Goal: Task Accomplishment & Management: Use online tool/utility

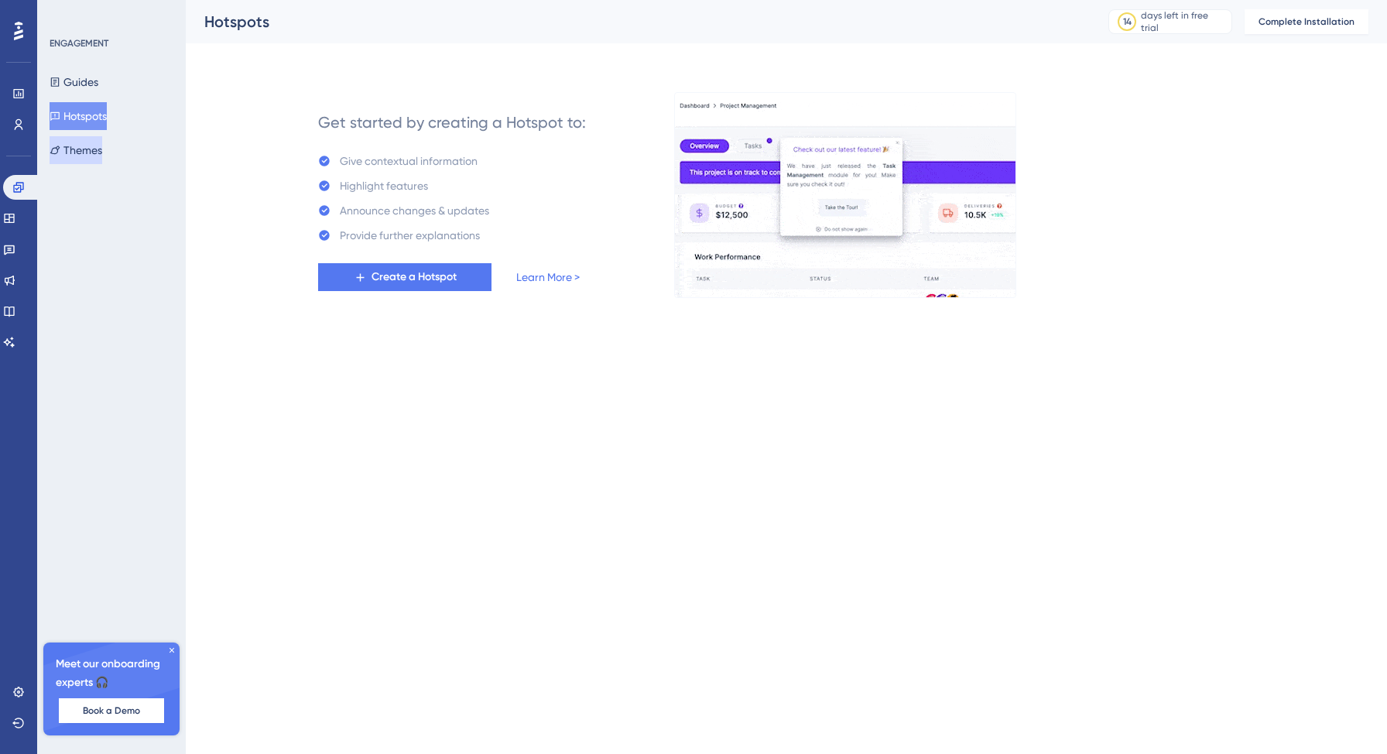
click at [80, 149] on button "Themes" at bounding box center [76, 150] width 53 height 28
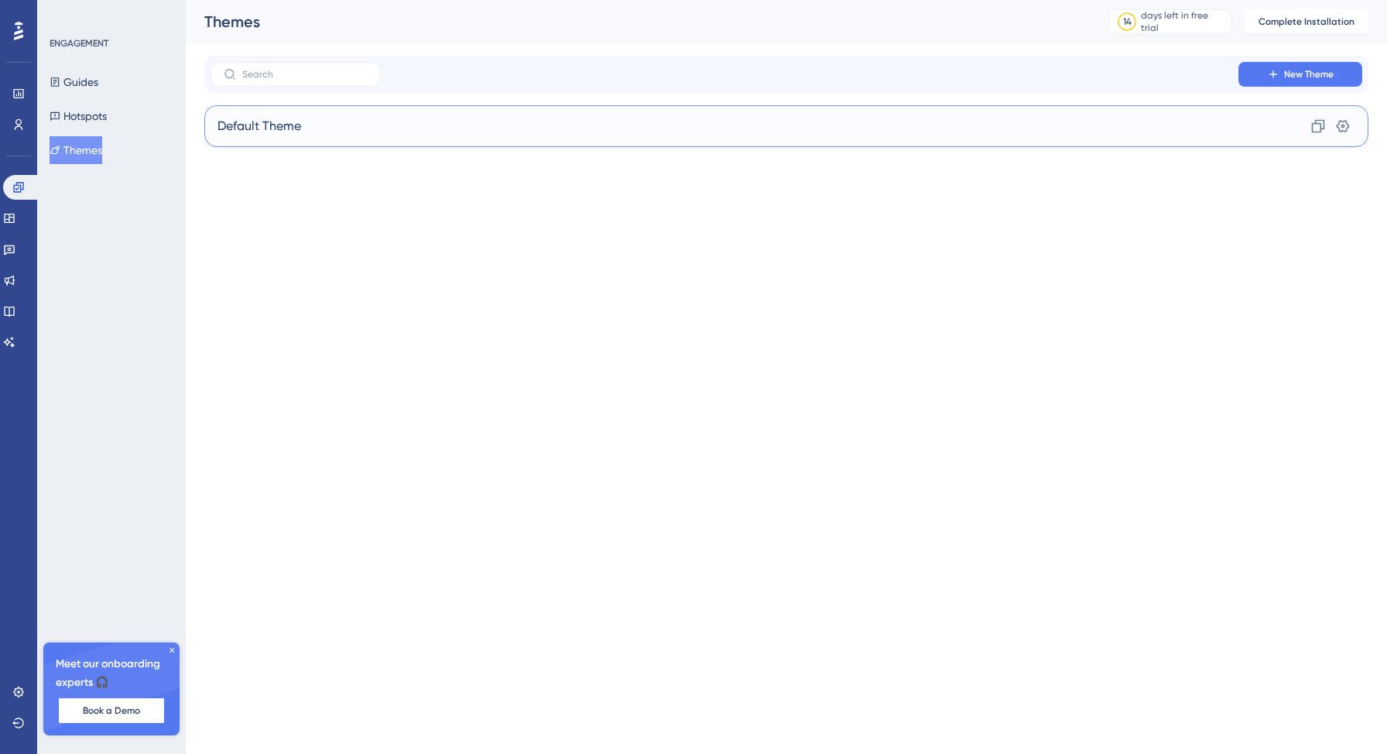
click at [314, 132] on div "Default Theme Clone Settings" at bounding box center [786, 126] width 1164 height 42
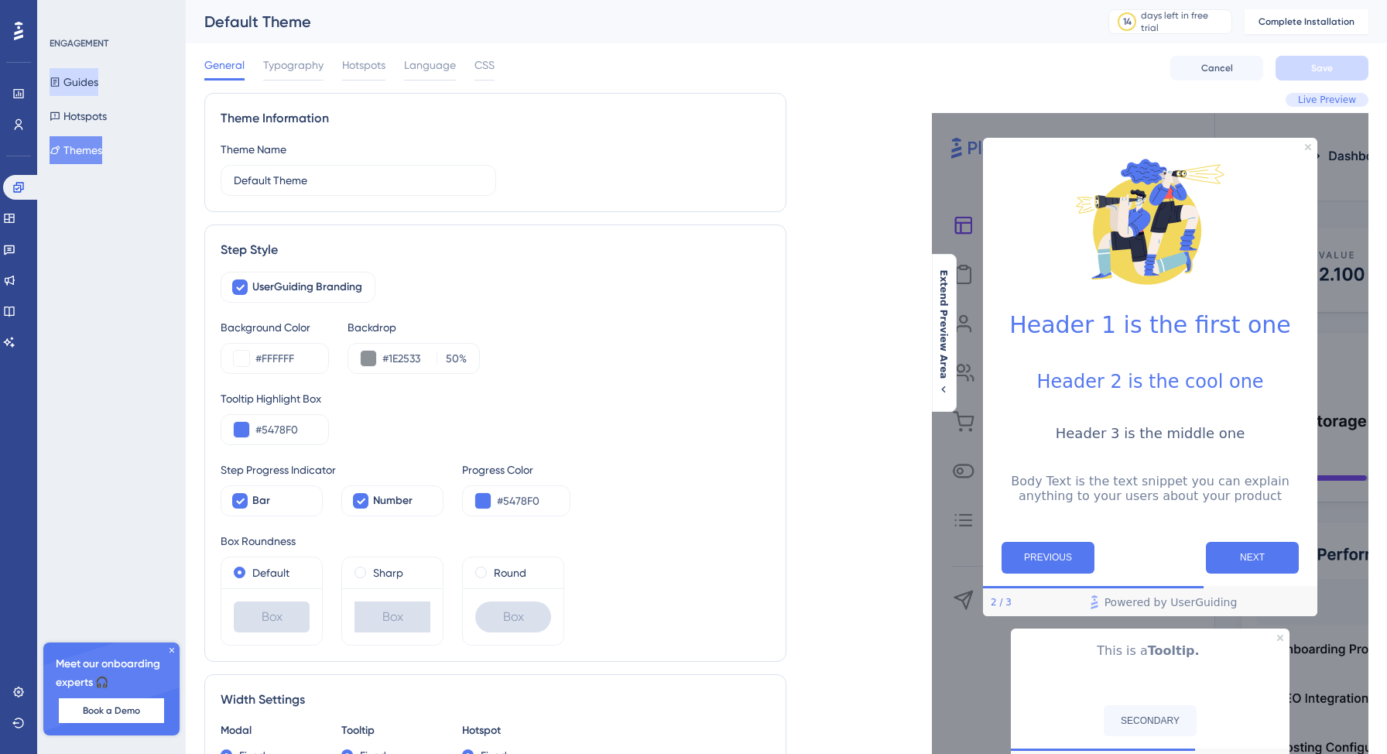
click at [98, 75] on button "Guides" at bounding box center [74, 82] width 49 height 28
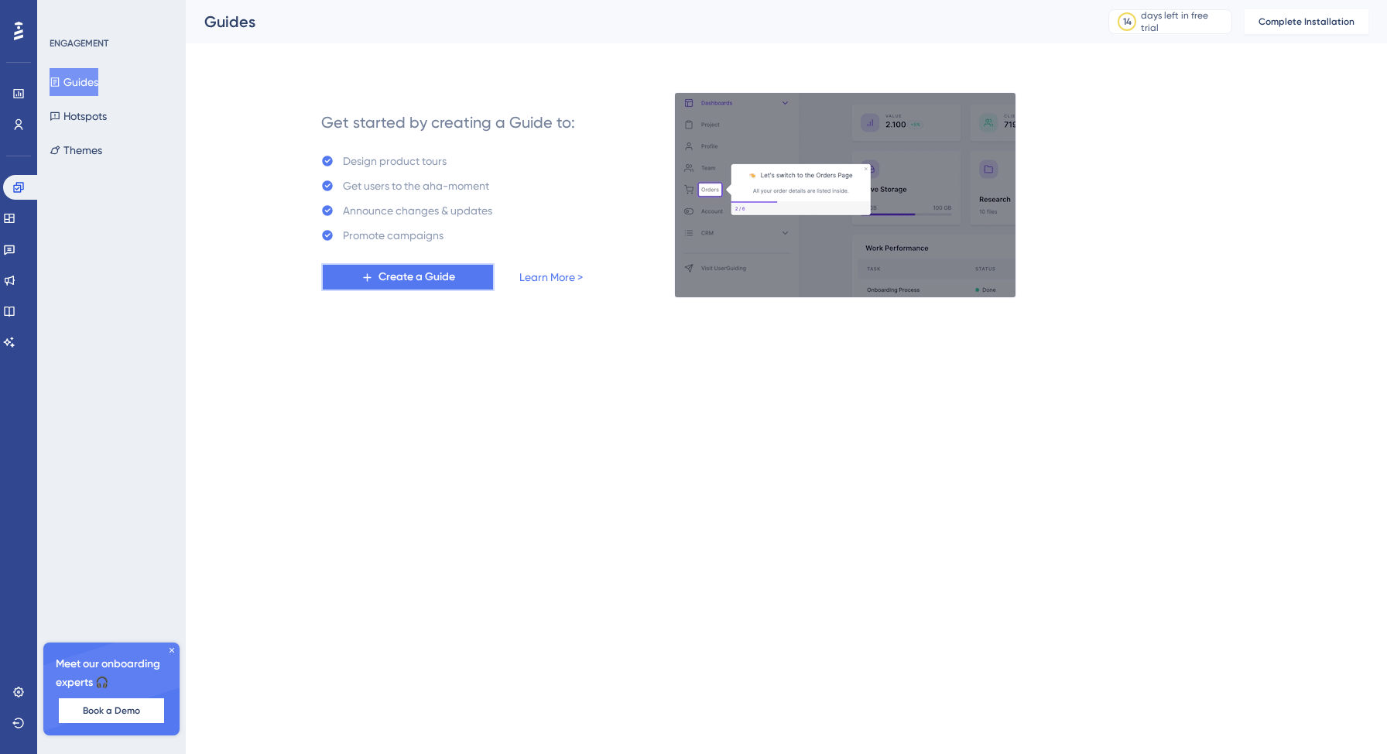
click at [443, 273] on span "Create a Guide" at bounding box center [417, 277] width 77 height 19
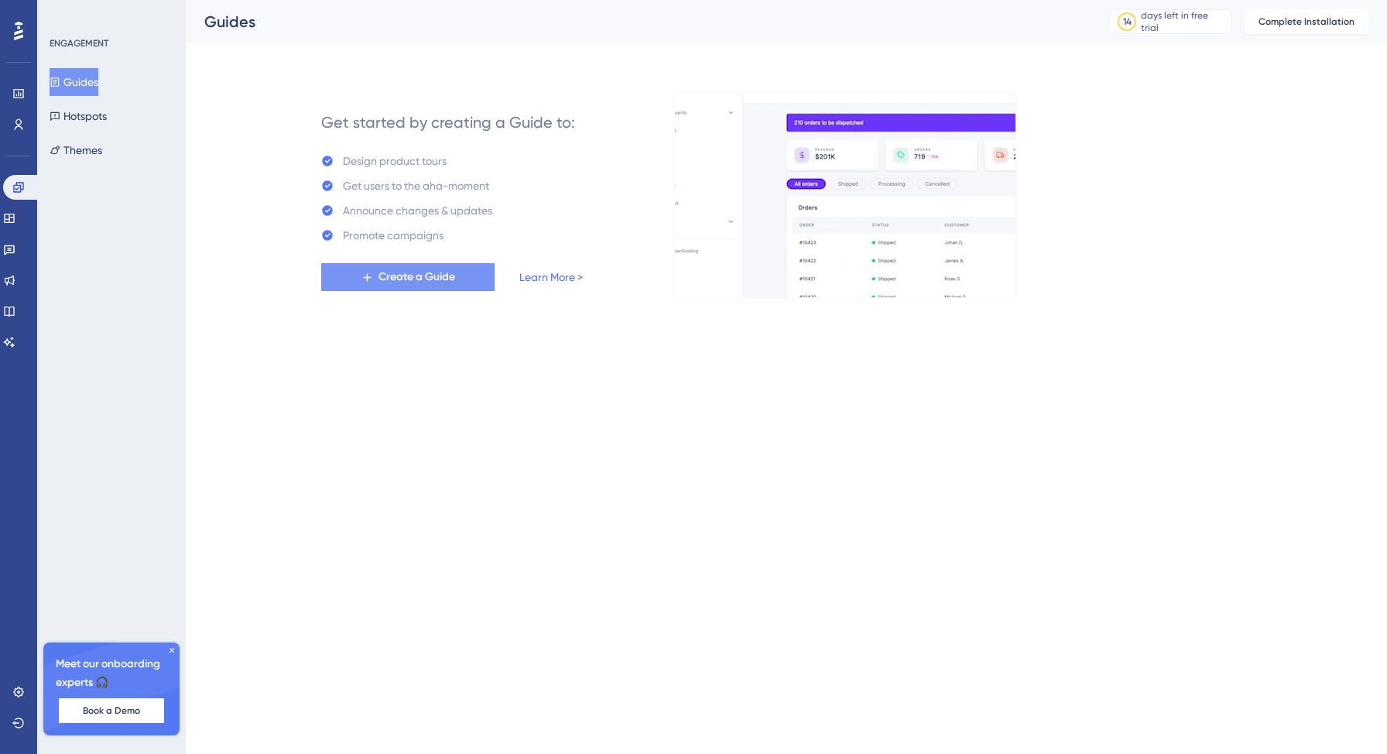
click at [429, 279] on span "Create a Guide" at bounding box center [417, 277] width 77 height 19
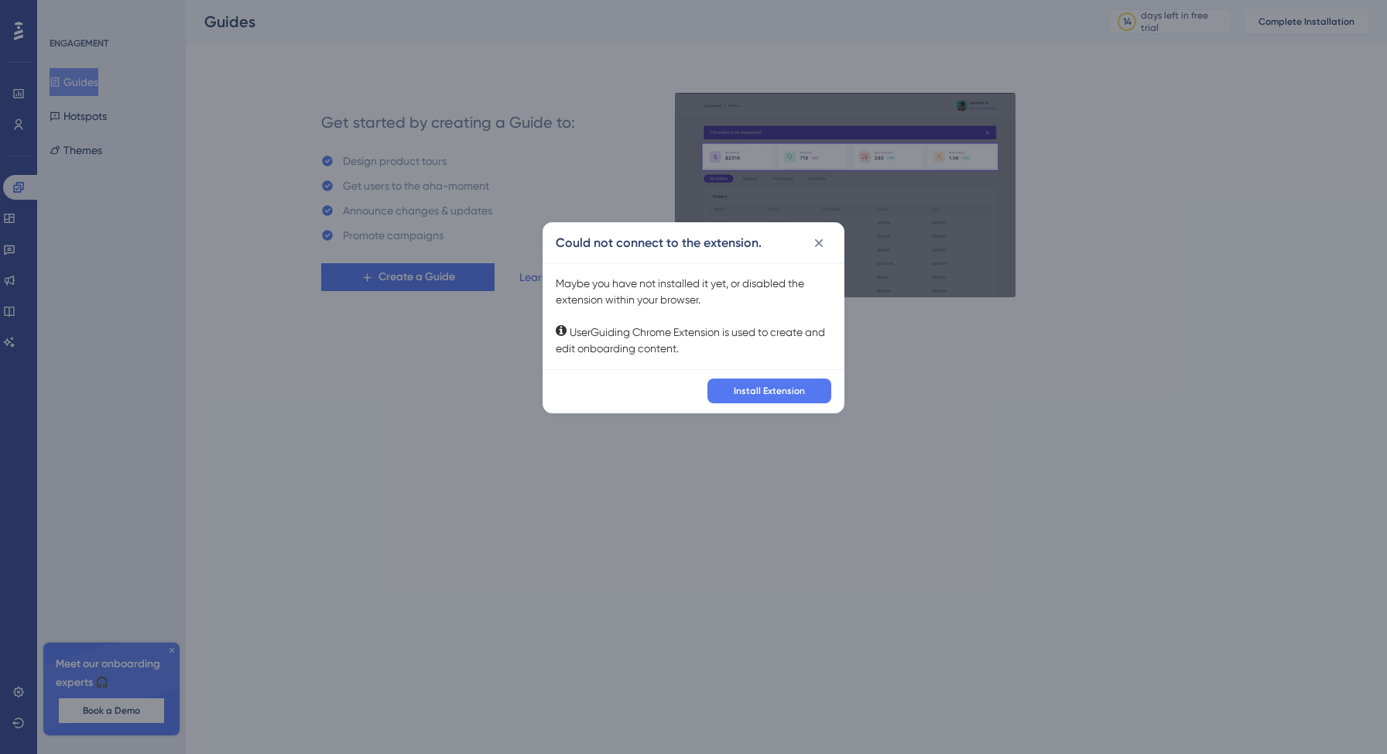
click at [430, 278] on div "Could not connect to the extension. Maybe you have not installed it yet, or dis…" at bounding box center [693, 377] width 1387 height 754
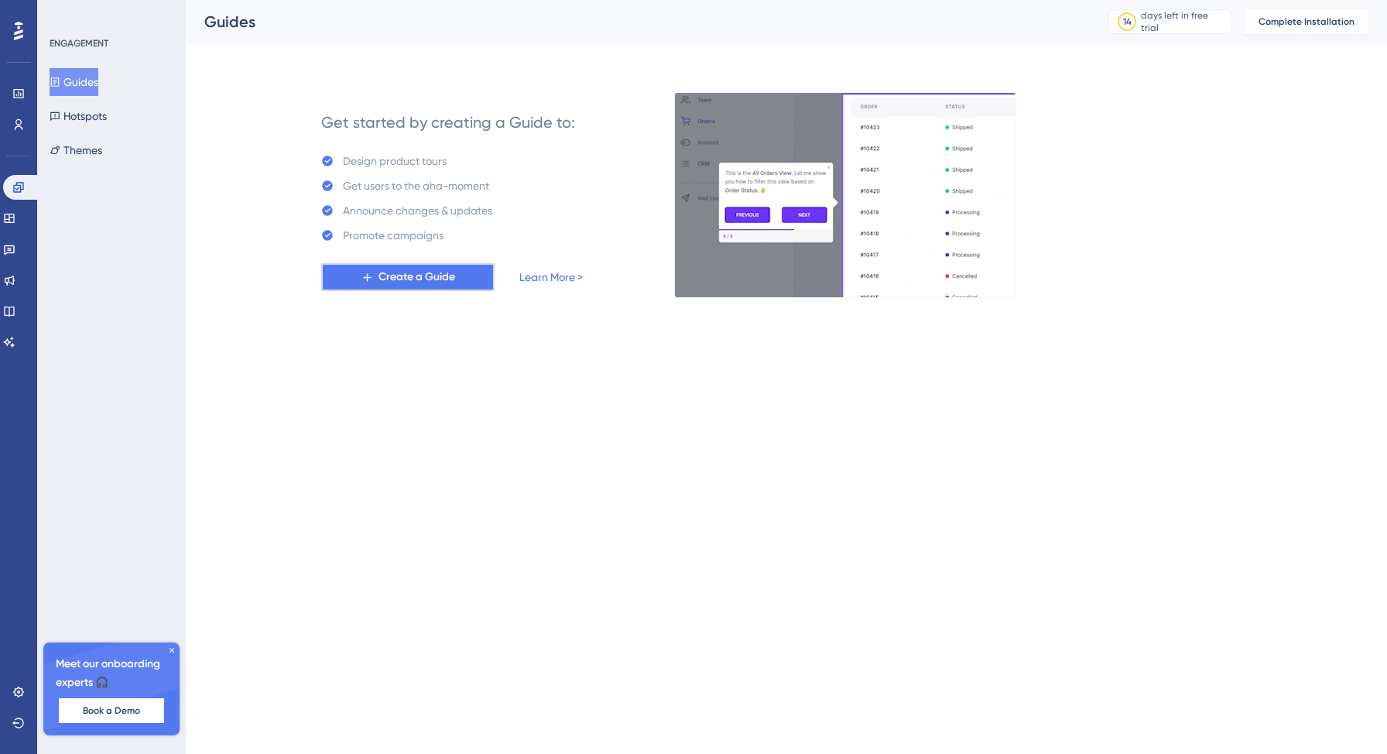
click at [430, 278] on span "Create a Guide" at bounding box center [417, 277] width 77 height 19
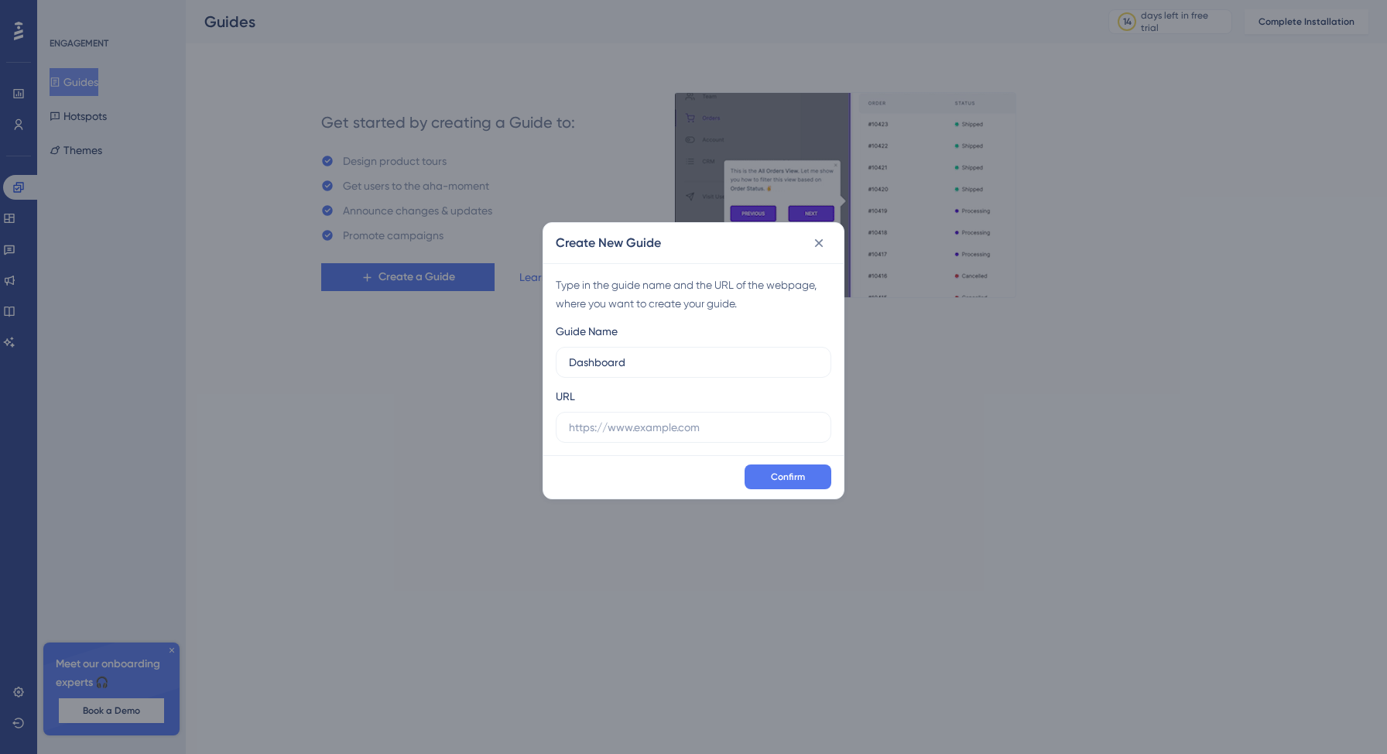
type input "Dashboard"
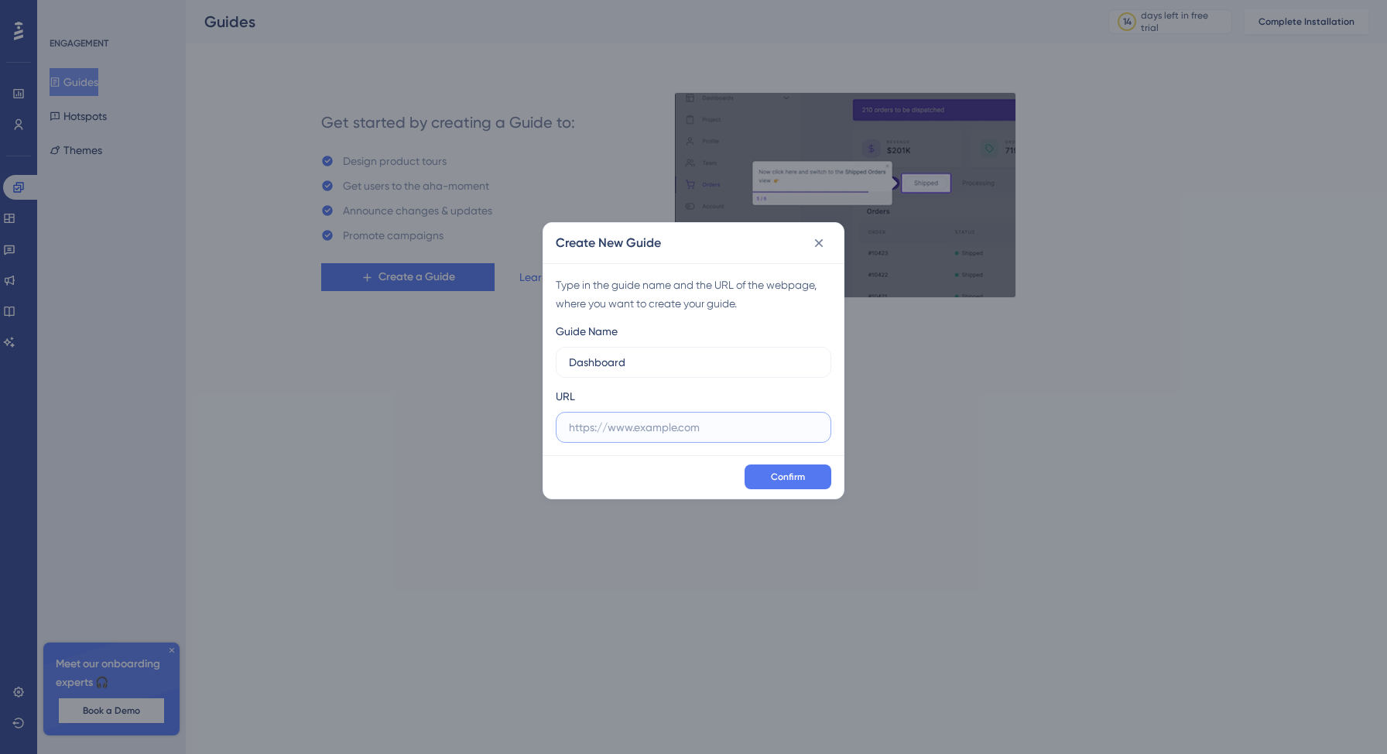
click at [619, 433] on input "text" at bounding box center [693, 427] width 249 height 17
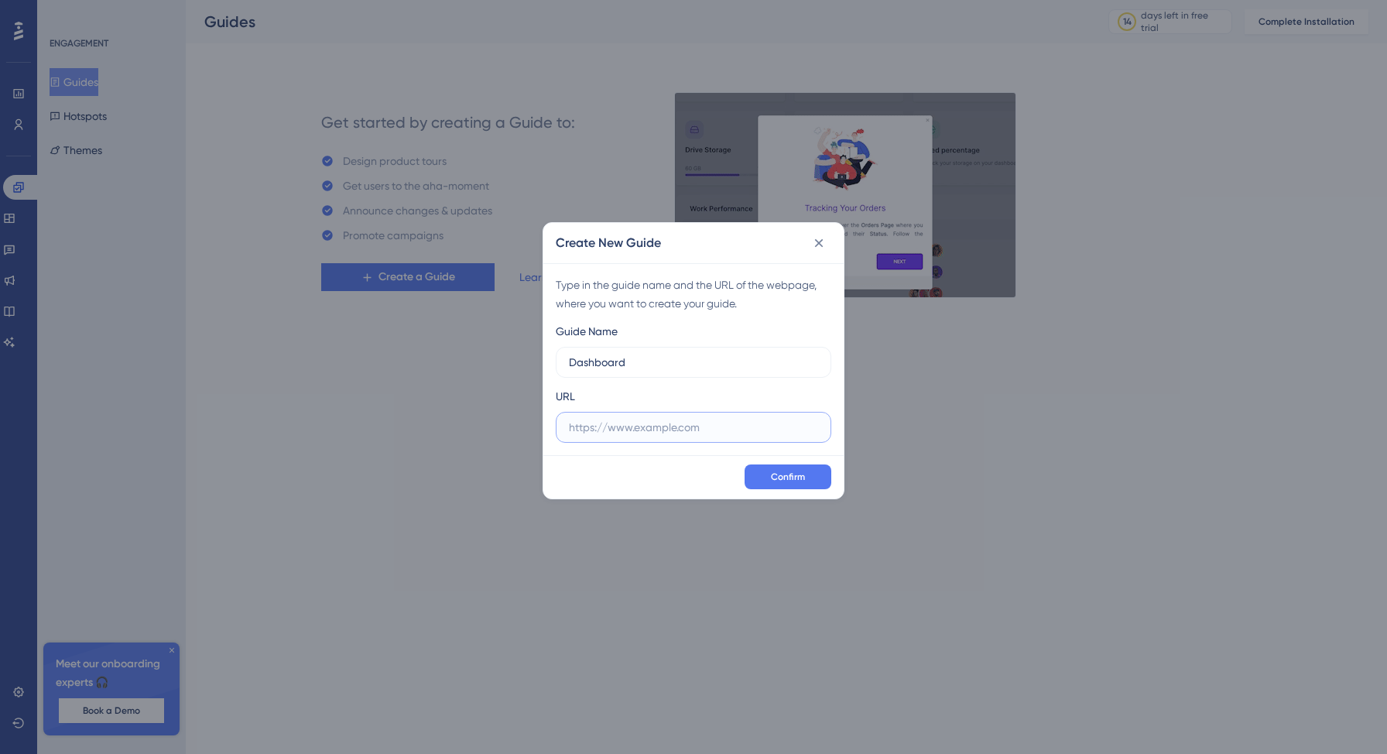
paste input "https://theleansuite.app/main/home"
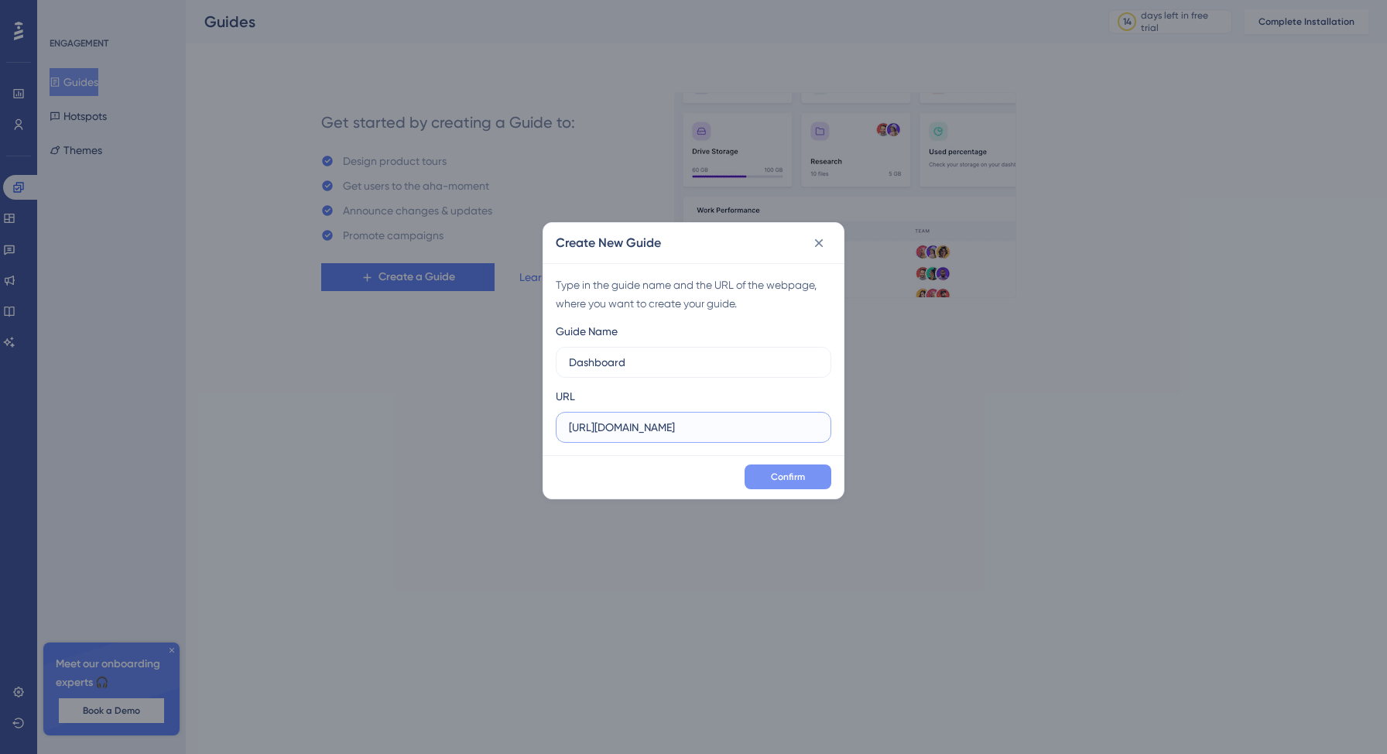
type input "https://theleansuite.app/main/home"
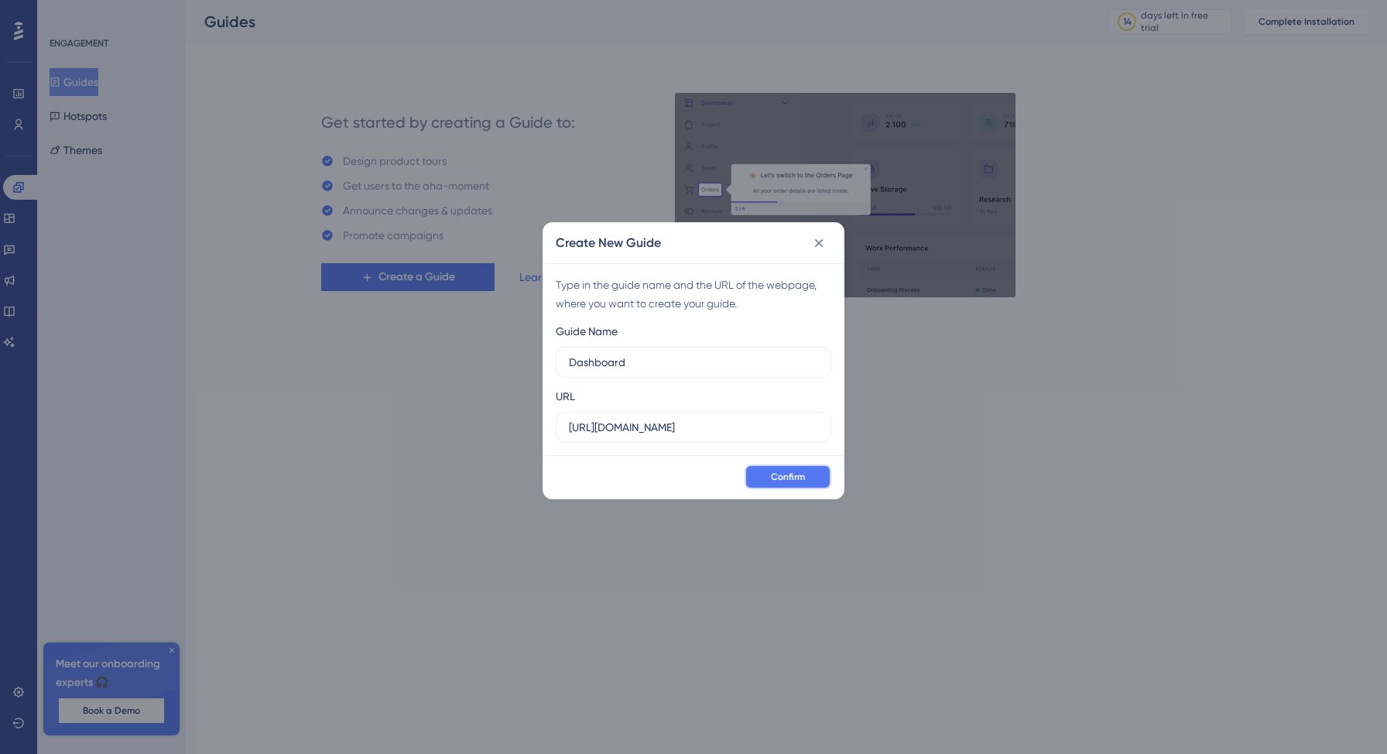
click at [786, 480] on span "Confirm" at bounding box center [788, 477] width 34 height 12
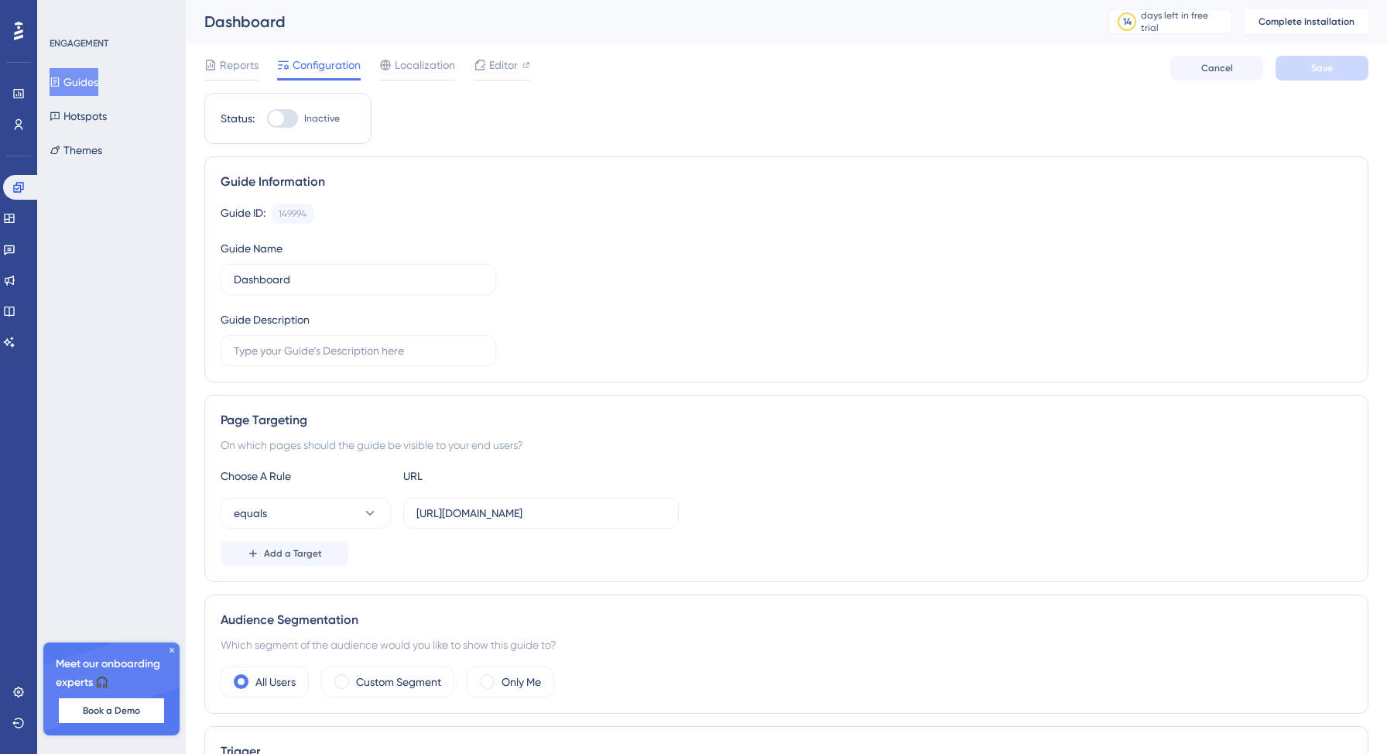
click at [286, 116] on div at bounding box center [282, 118] width 31 height 19
click at [267, 118] on input "Inactive" at bounding box center [266, 118] width 1 height 1
checkbox input "false"
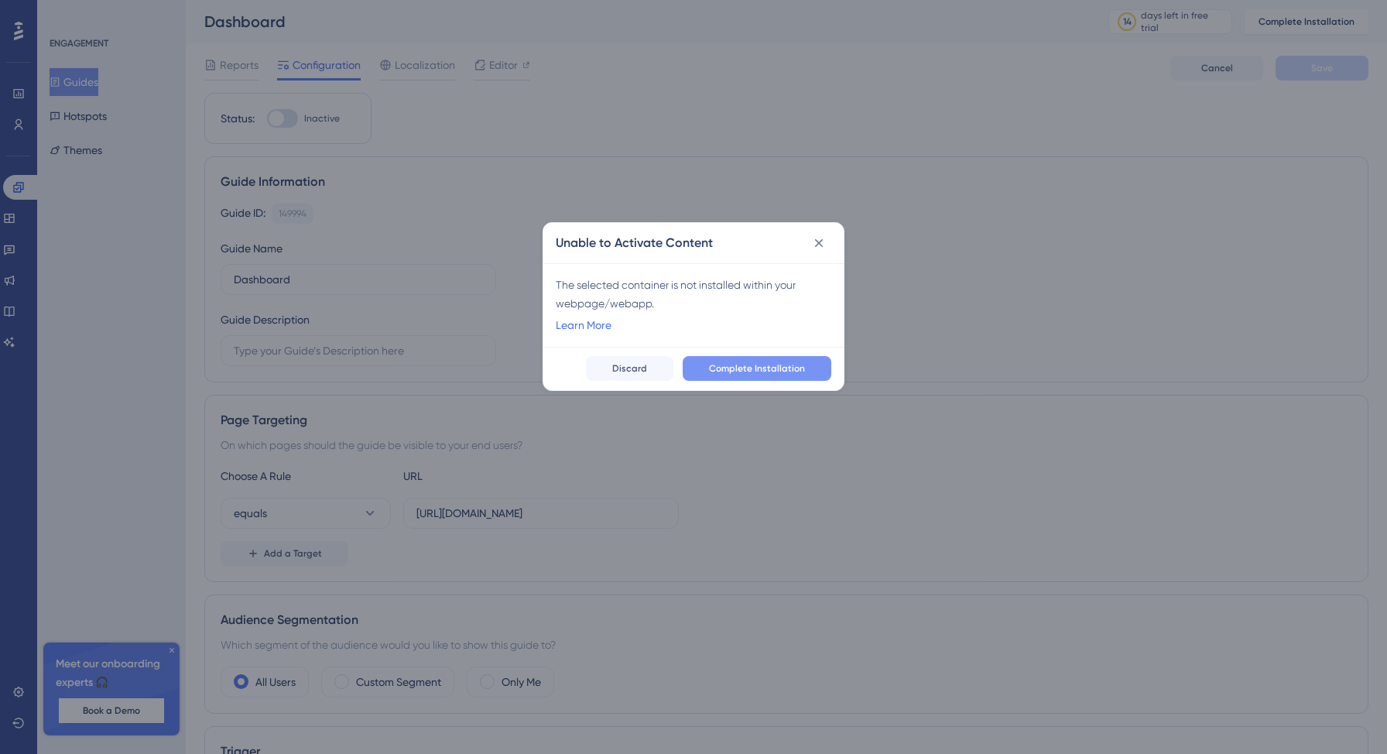
click at [706, 364] on button "Complete Installation" at bounding box center [757, 368] width 149 height 25
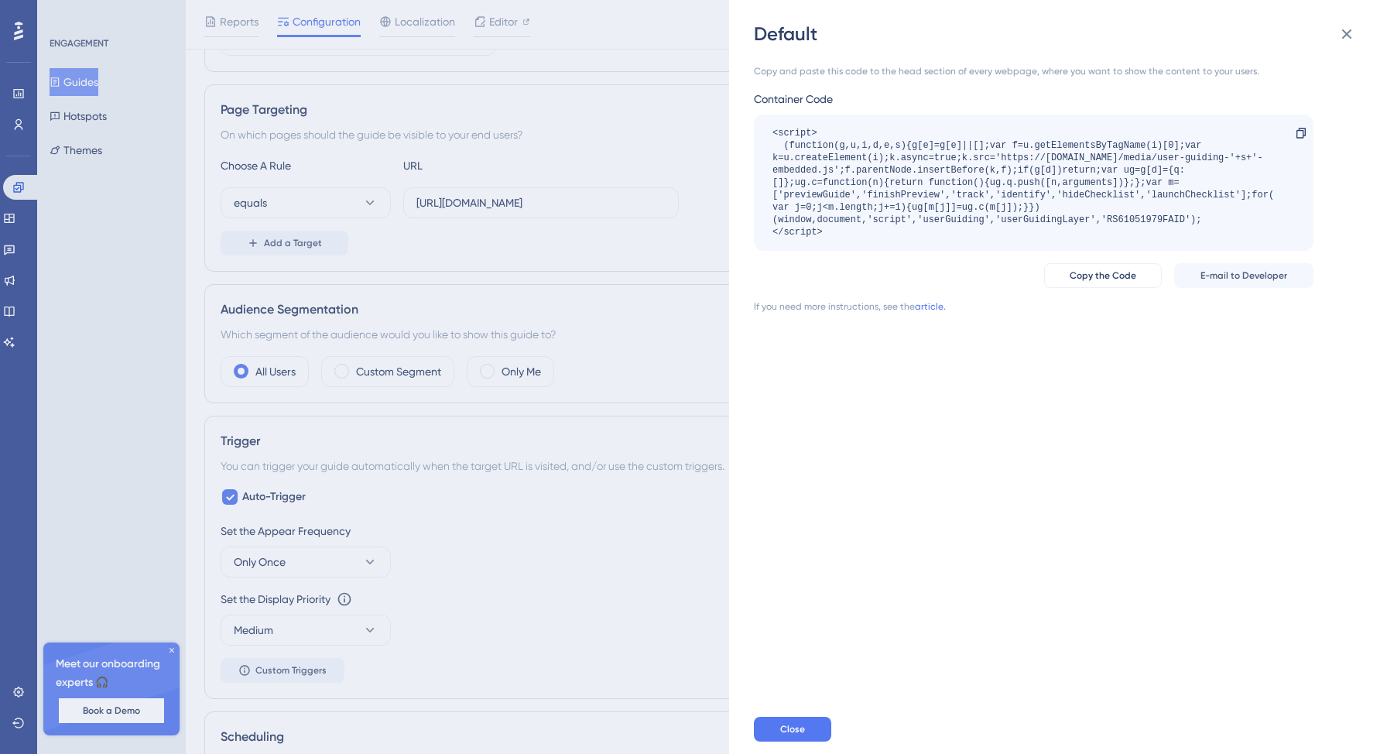
scroll to position [326, 0]
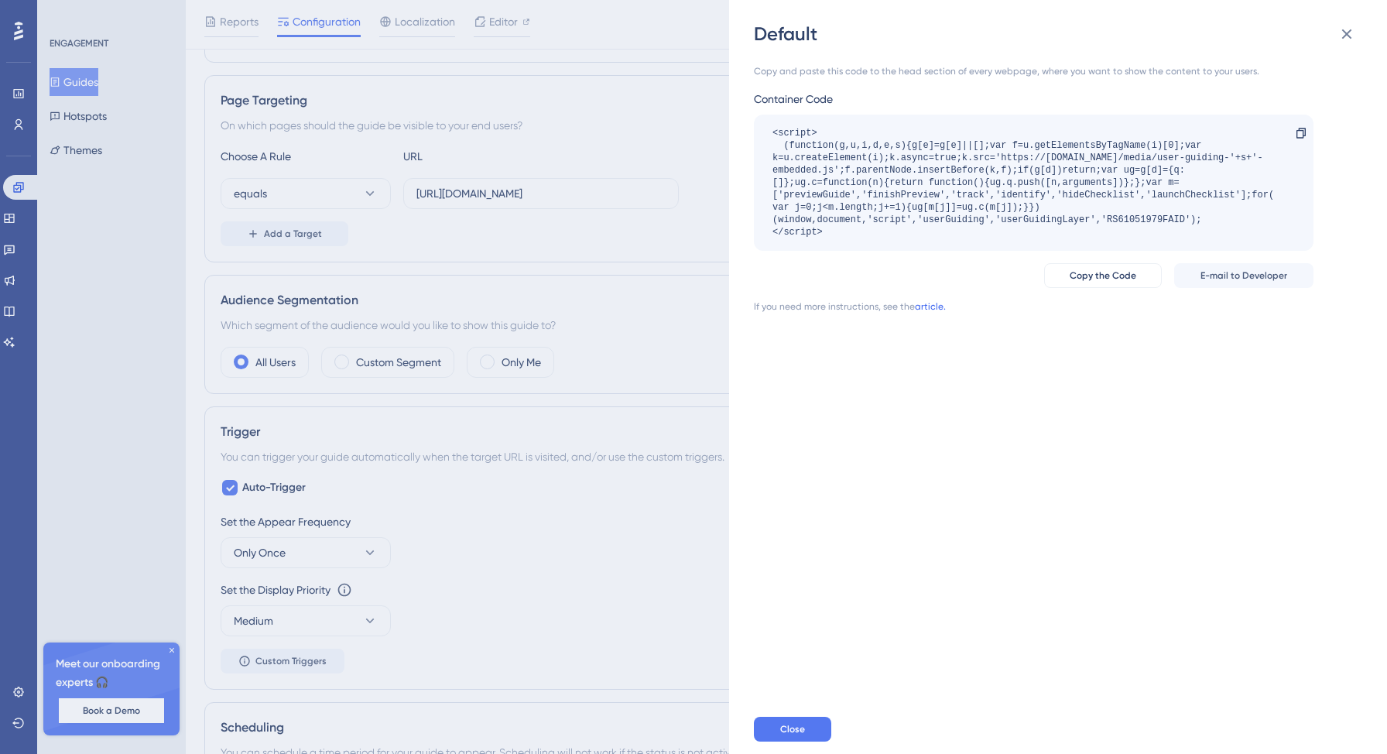
click at [919, 303] on link "article." at bounding box center [930, 306] width 31 height 12
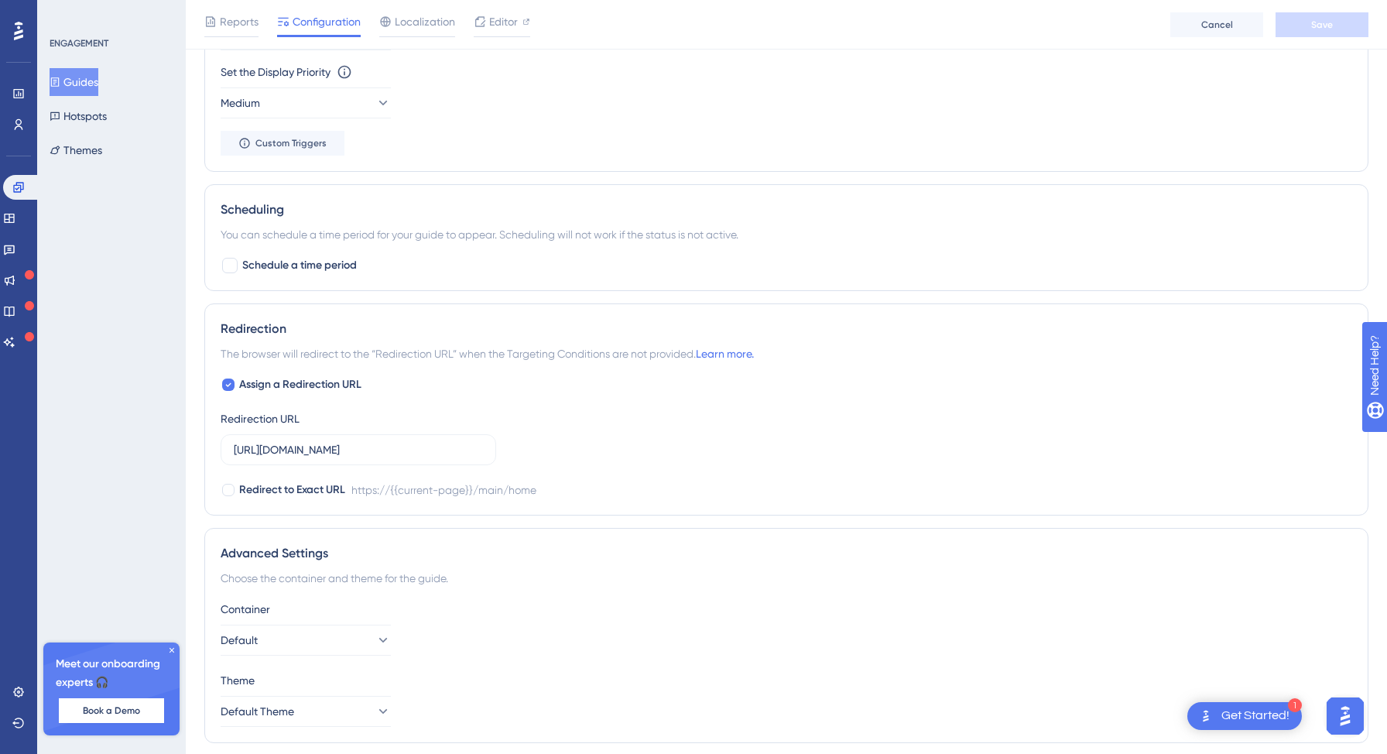
scroll to position [895, 0]
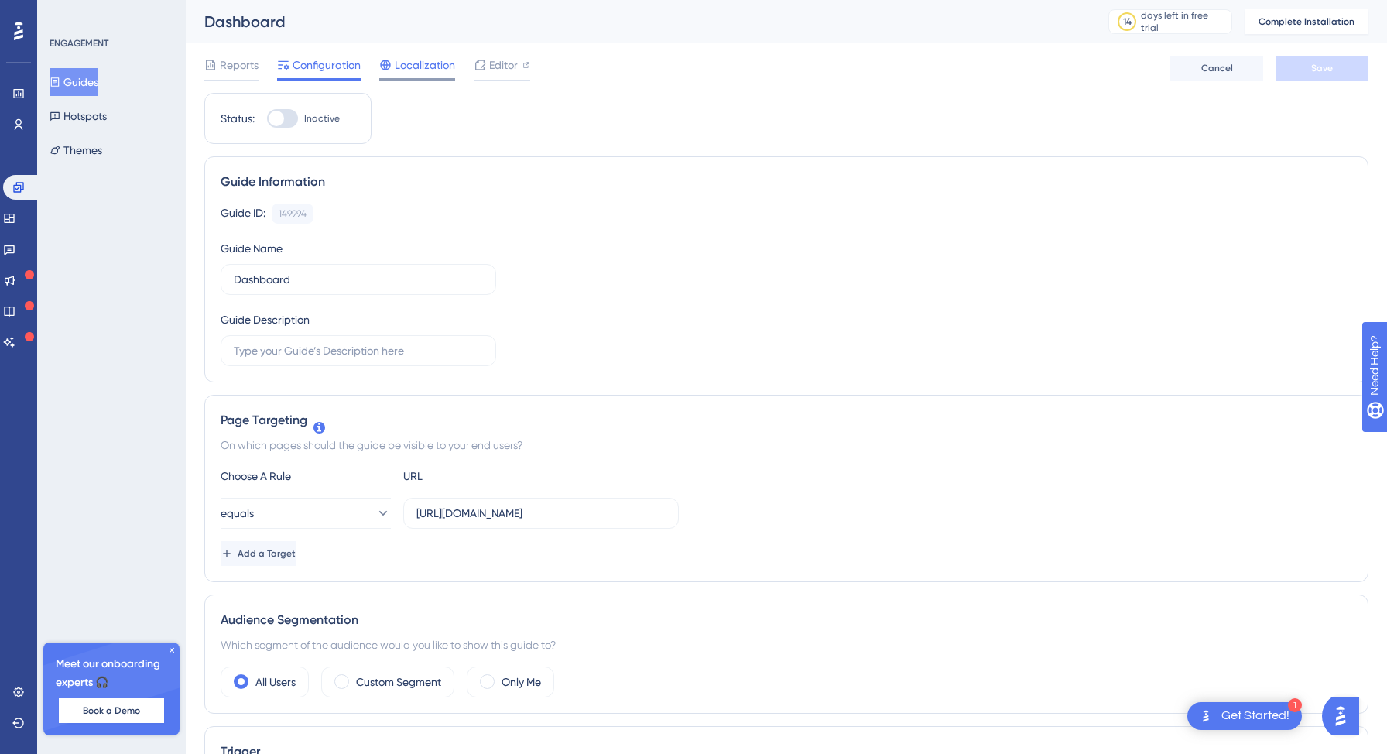
click at [418, 74] on span "Localization" at bounding box center [425, 65] width 60 height 19
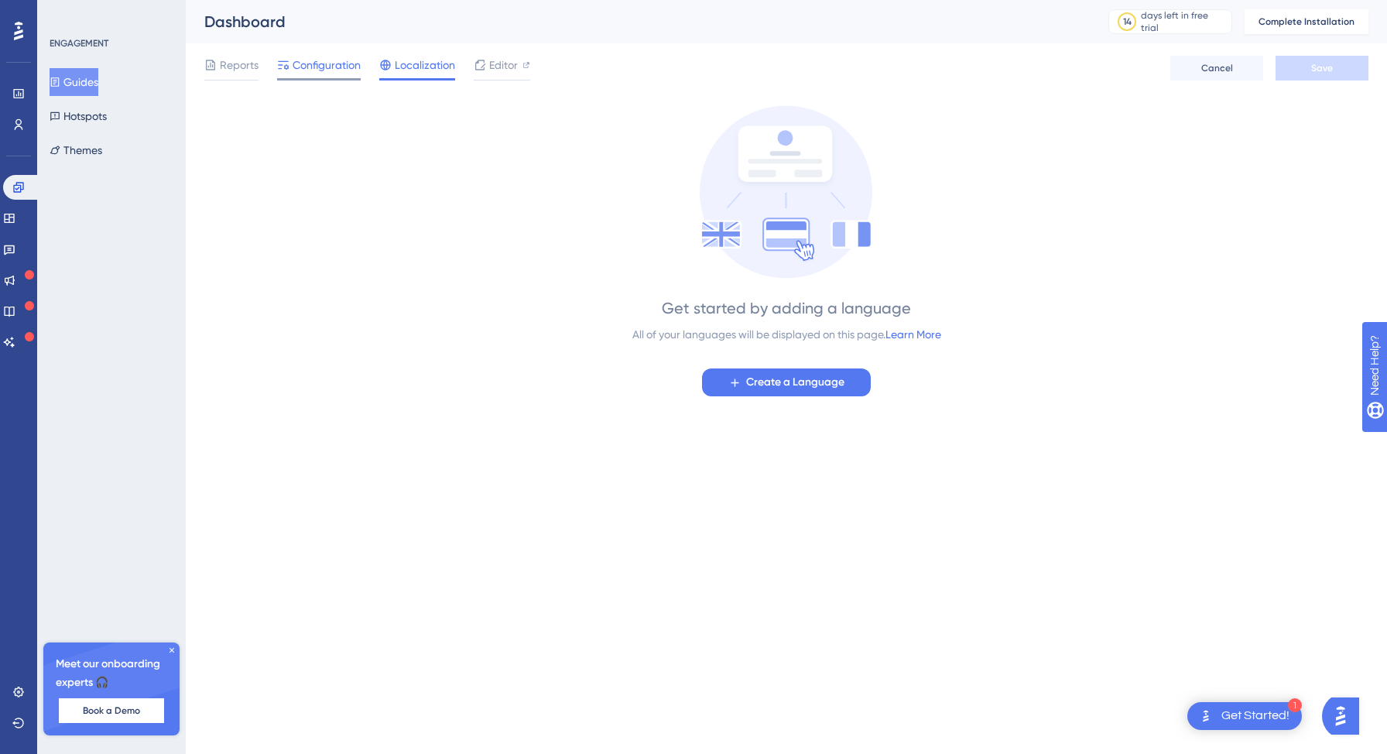
click at [343, 66] on span "Configuration" at bounding box center [327, 65] width 68 height 19
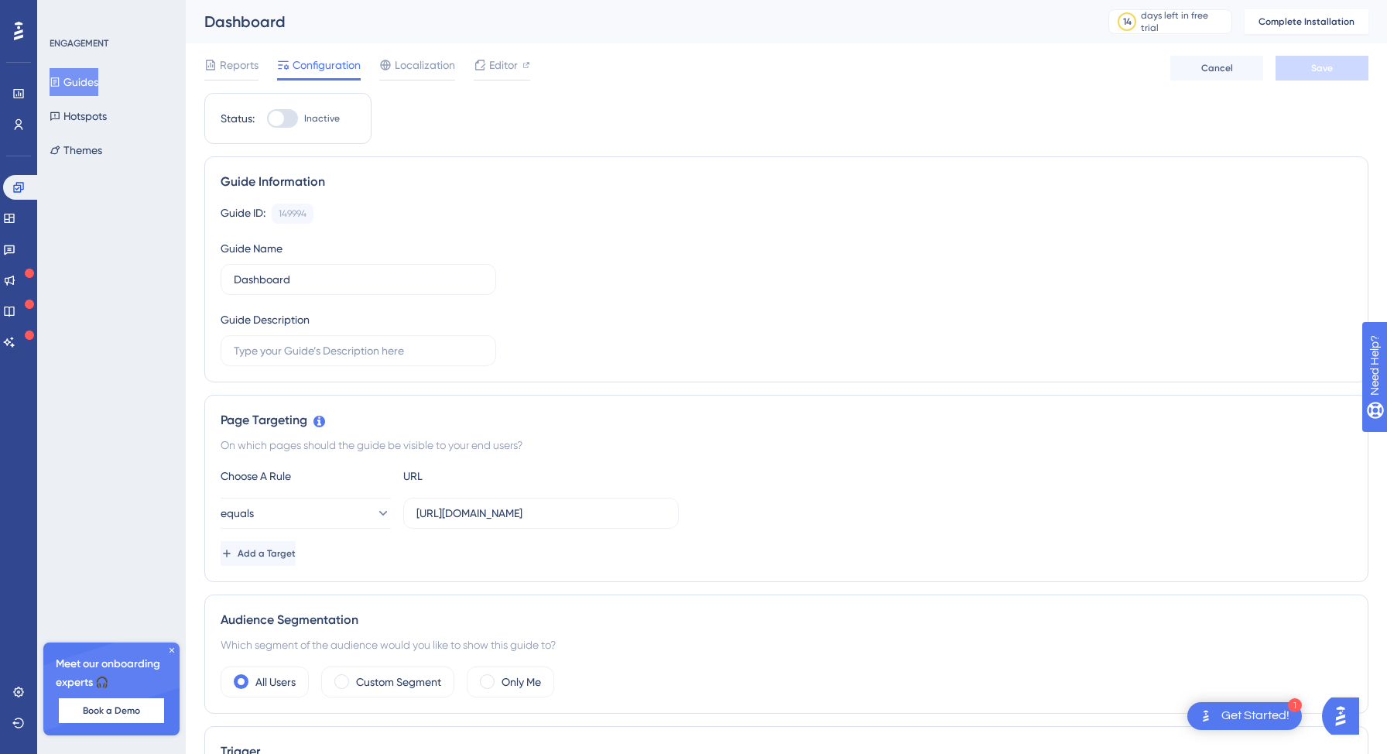
click at [280, 60] on icon at bounding box center [283, 65] width 12 height 12
click at [237, 63] on span "Reports" at bounding box center [239, 65] width 39 height 19
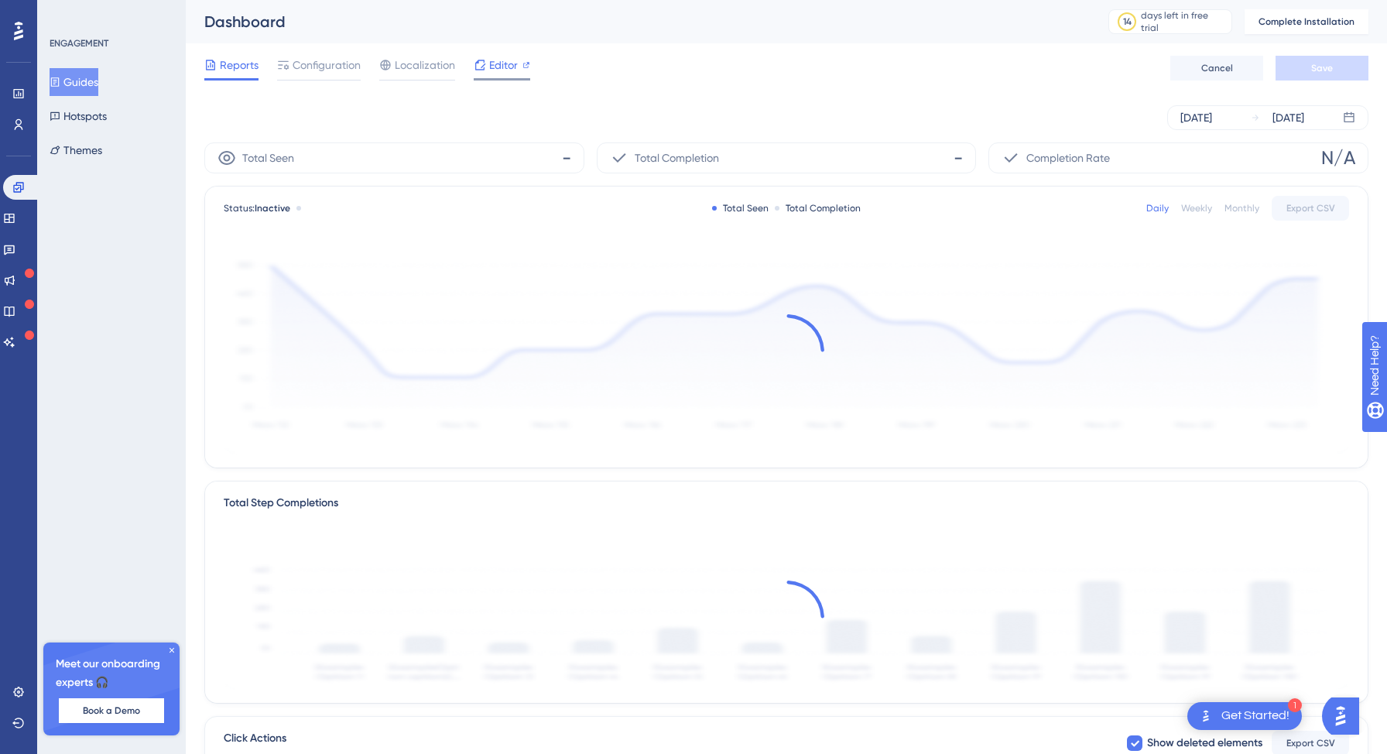
click at [506, 61] on span "Editor" at bounding box center [503, 65] width 29 height 19
